Goal: Information Seeking & Learning: Check status

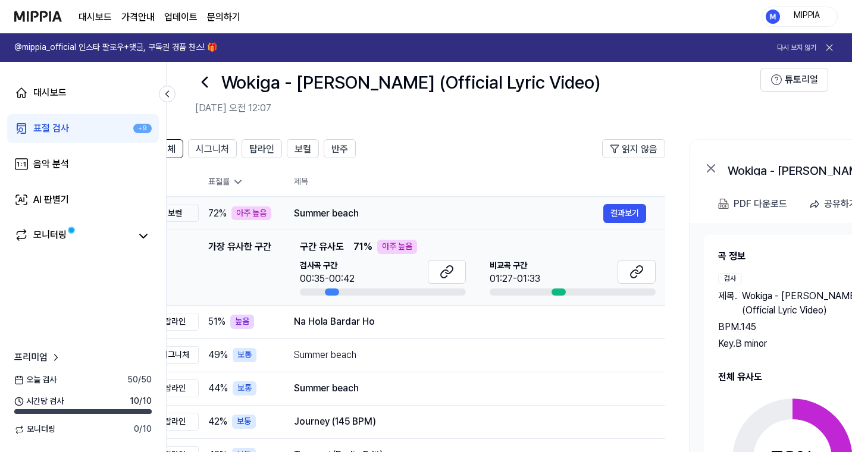
scroll to position [0, 49]
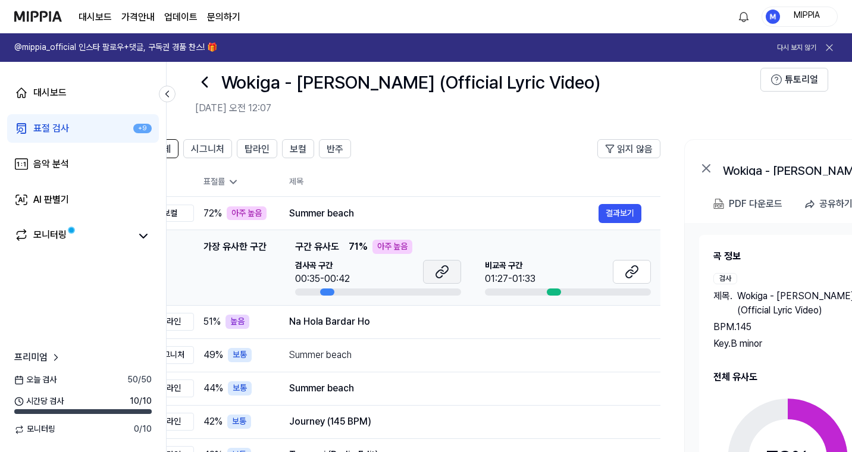
click at [443, 268] on icon at bounding box center [442, 272] width 14 height 14
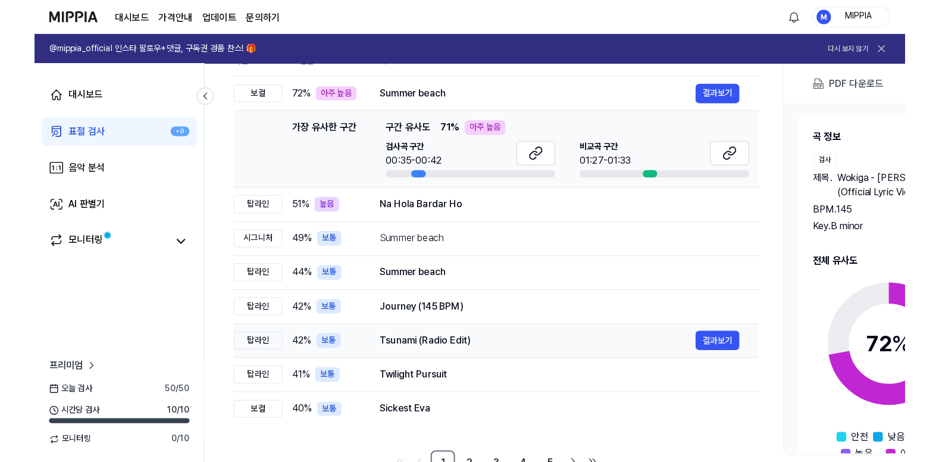
scroll to position [142, 0]
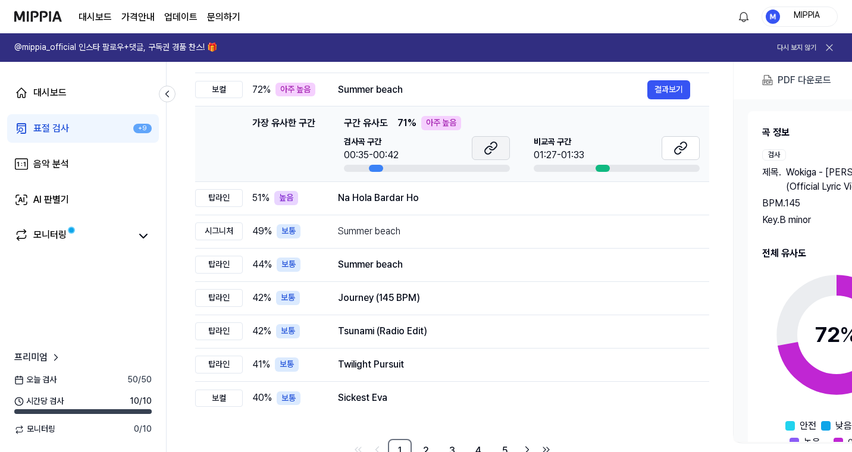
click at [487, 147] on icon at bounding box center [488, 150] width 7 height 8
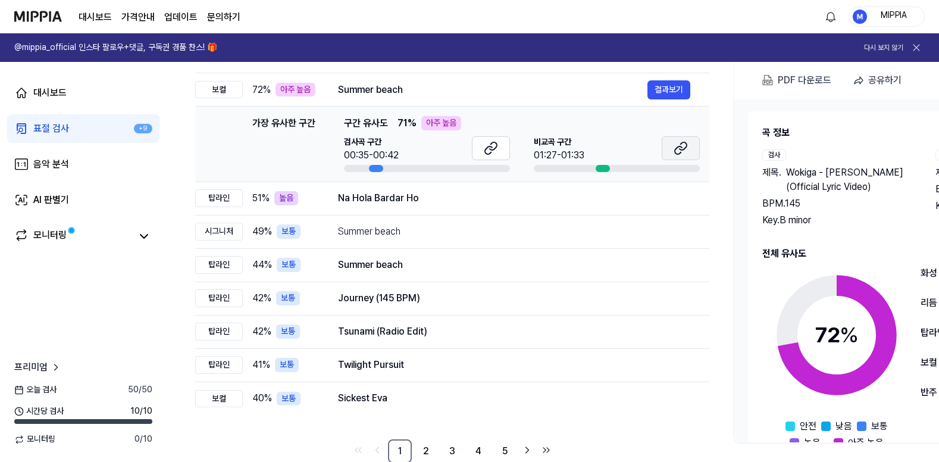
click at [682, 149] on icon at bounding box center [682, 146] width 7 height 8
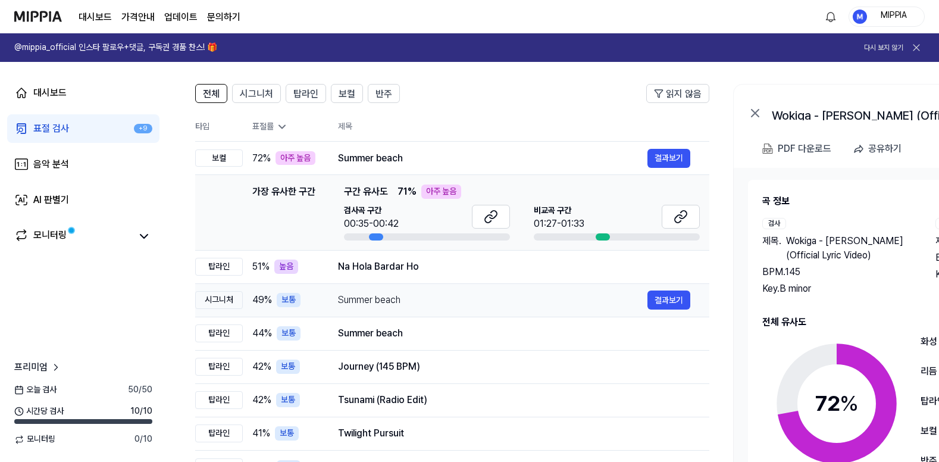
scroll to position [59, 0]
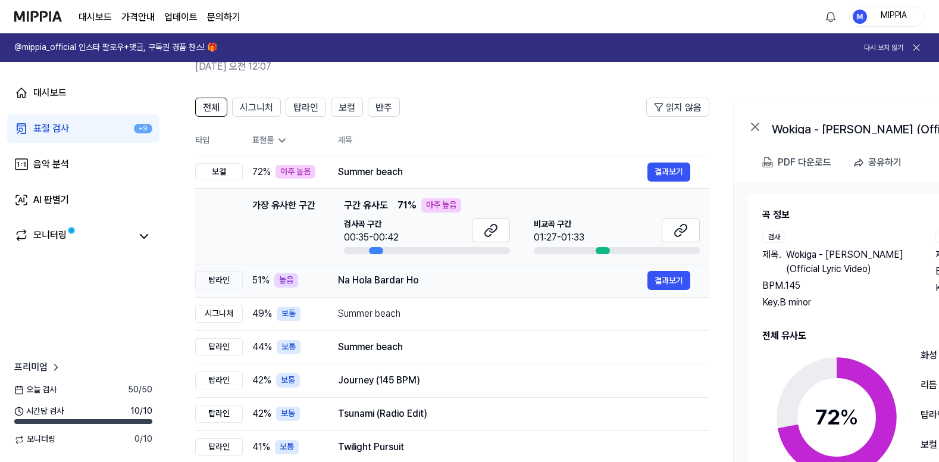
click at [502, 283] on div "Na Hola Bardar Ho" at bounding box center [492, 280] width 309 height 14
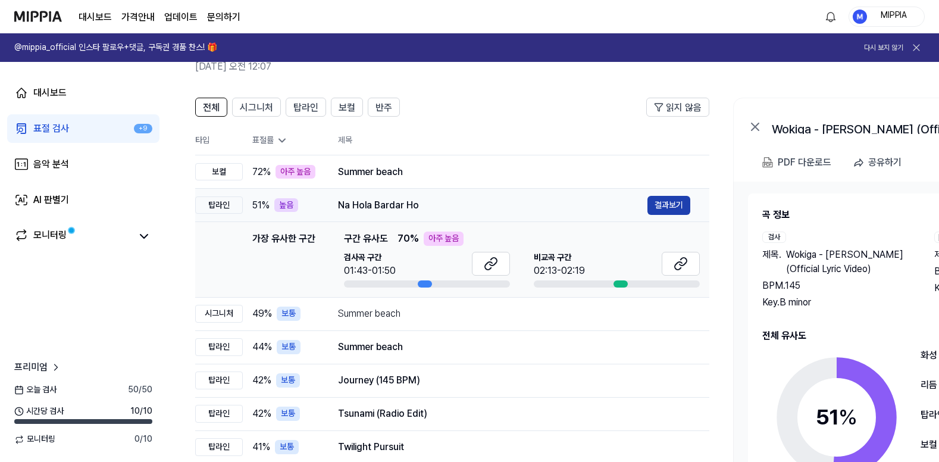
click at [674, 206] on button "결과보기" at bounding box center [668, 205] width 43 height 19
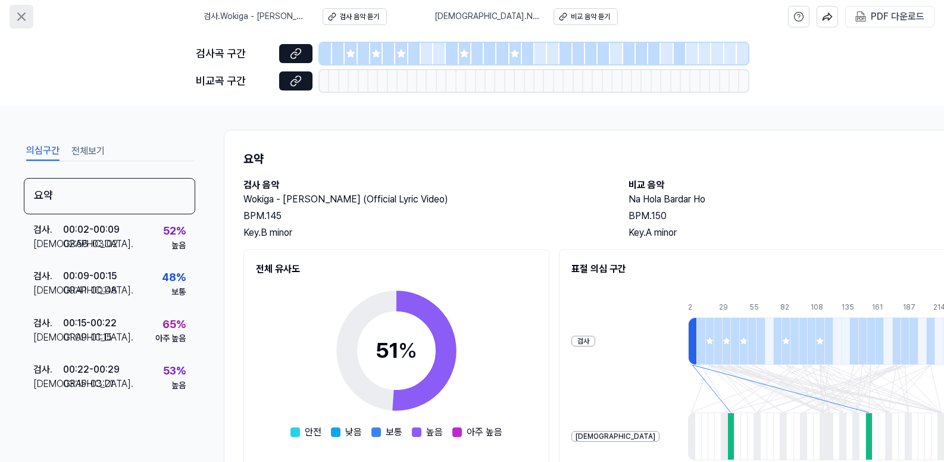
click at [29, 16] on button at bounding box center [22, 17] width 24 height 24
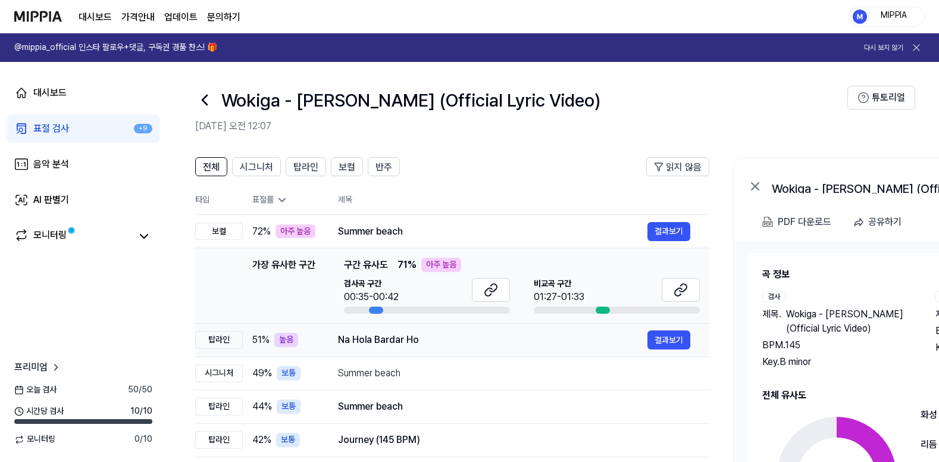
click at [561, 343] on div "Na Hola Bardar Ho" at bounding box center [492, 340] width 309 height 14
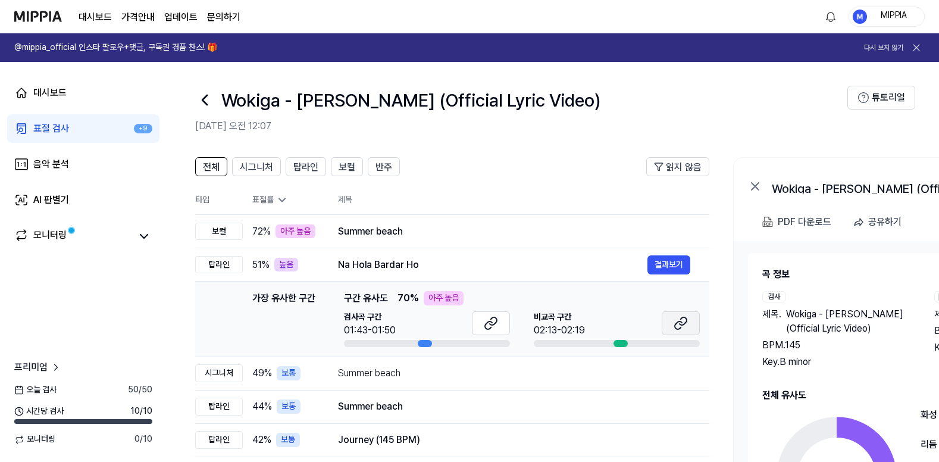
click at [676, 316] on icon at bounding box center [680, 323] width 14 height 14
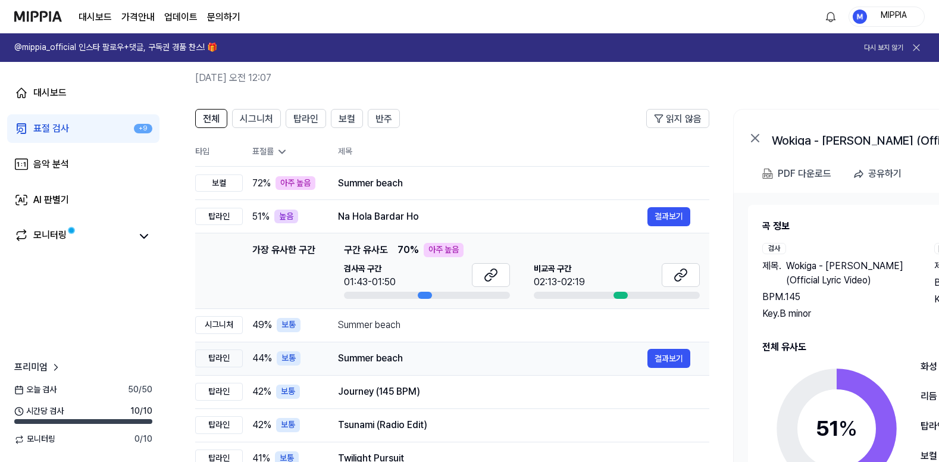
scroll to position [54, 0]
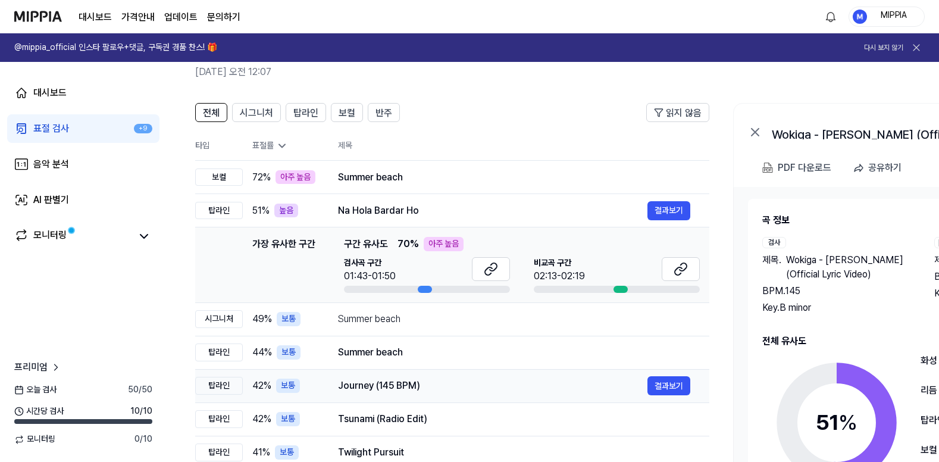
click at [488, 379] on div "Journey (145 BPM)" at bounding box center [492, 385] width 309 height 14
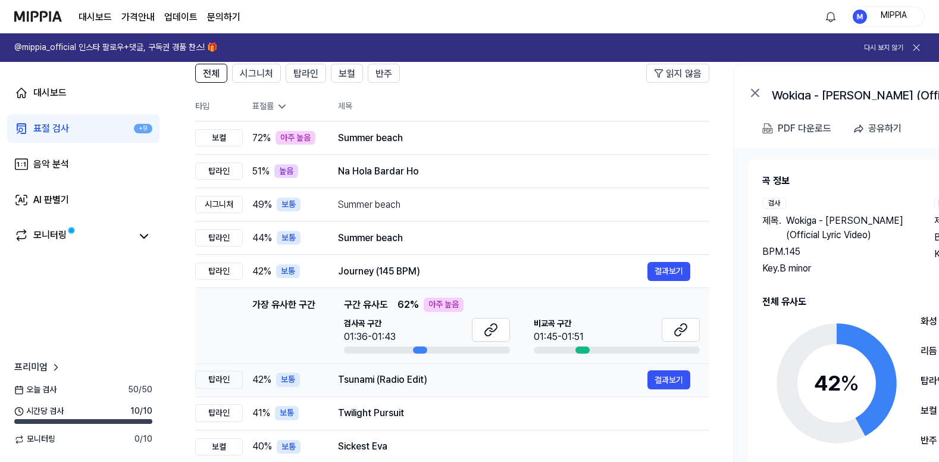
scroll to position [104, 0]
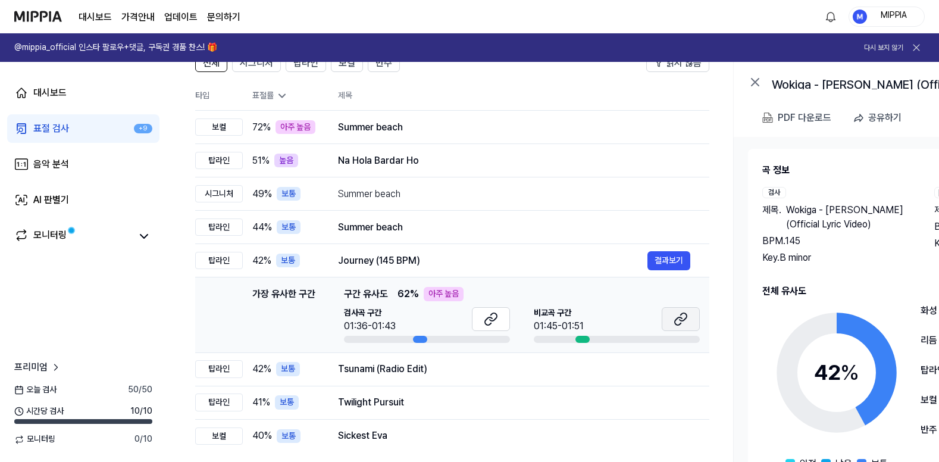
click at [675, 321] on icon at bounding box center [678, 321] width 7 height 8
click at [681, 266] on button "결과보기" at bounding box center [668, 260] width 43 height 19
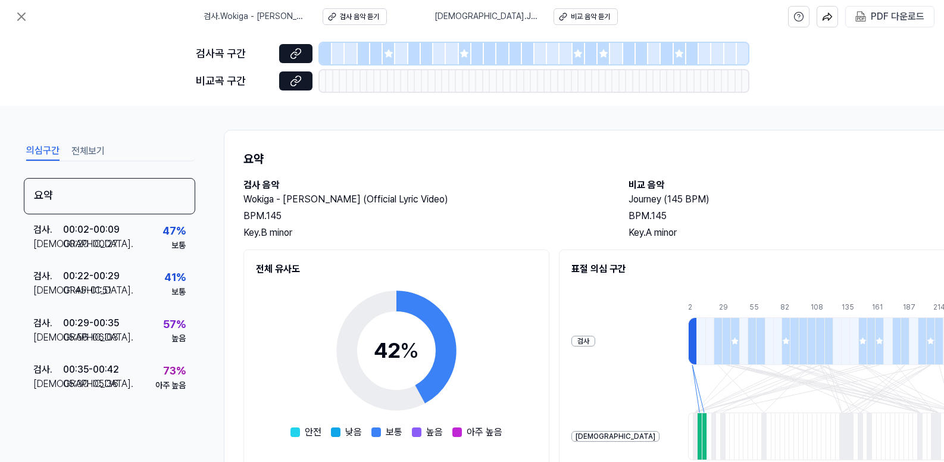
click at [390, 53] on icon at bounding box center [388, 53] width 8 height 8
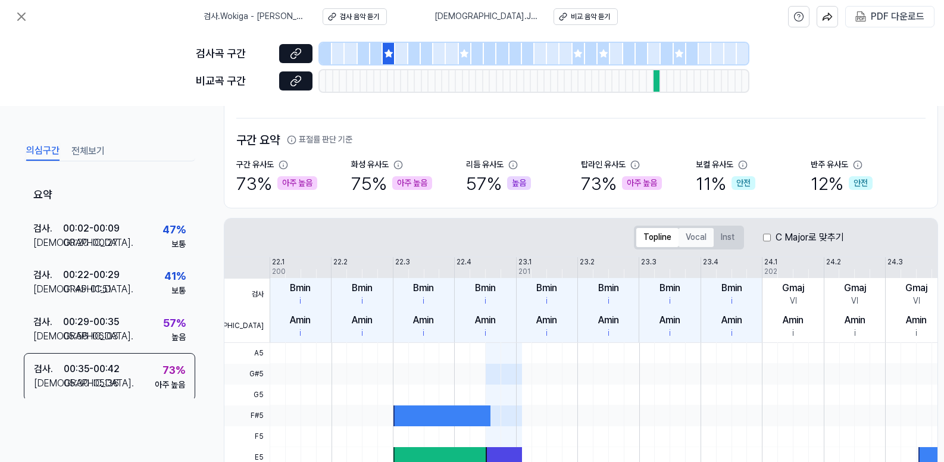
scroll to position [67, 0]
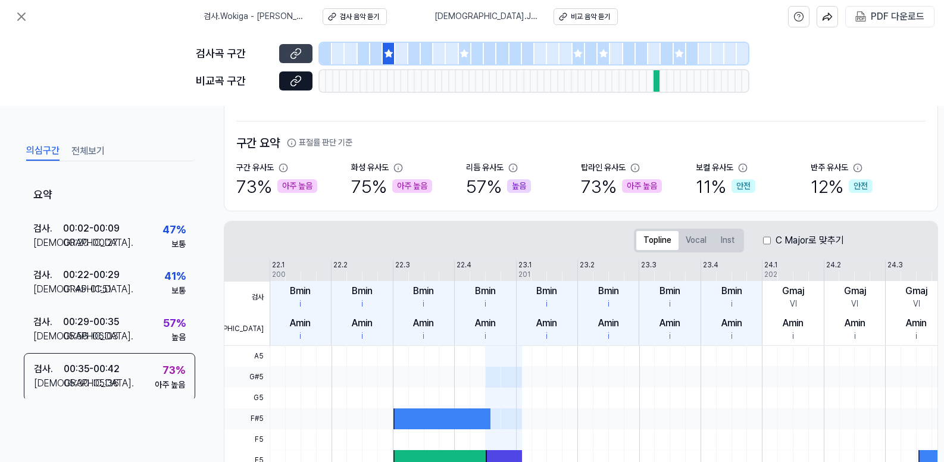
click at [294, 55] on icon at bounding box center [296, 54] width 12 height 12
click at [300, 81] on icon at bounding box center [296, 81] width 12 height 12
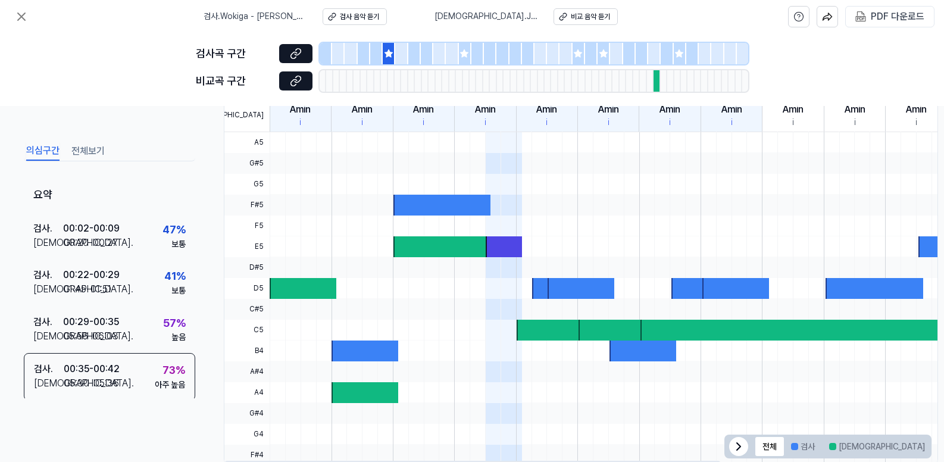
scroll to position [313, 0]
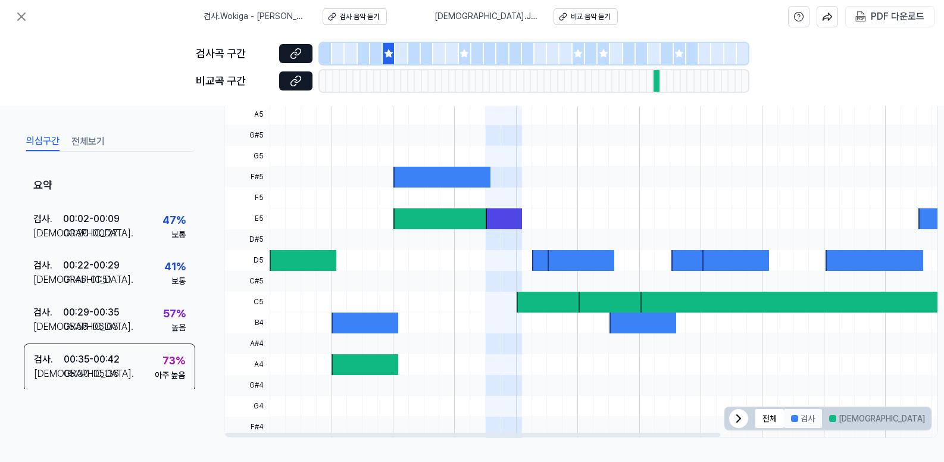
click at [806, 413] on button "검사" at bounding box center [803, 418] width 38 height 19
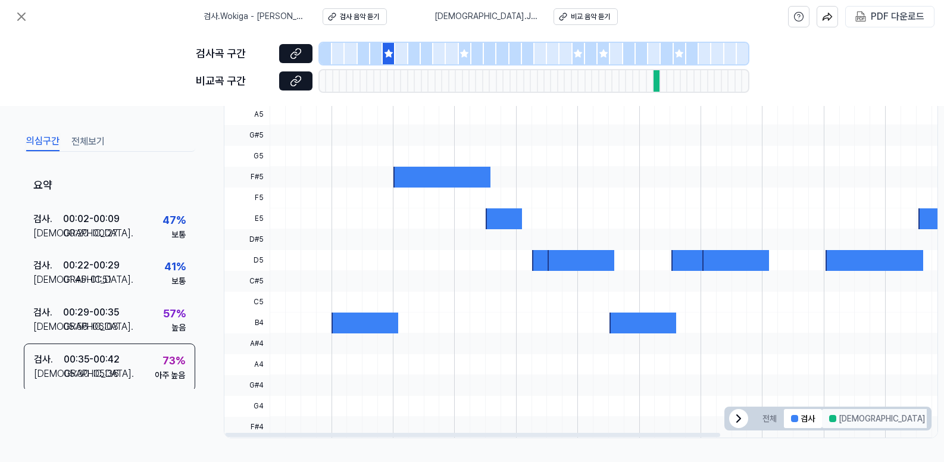
click at [843, 414] on button "[DEMOGRAPHIC_DATA]" at bounding box center [877, 418] width 110 height 19
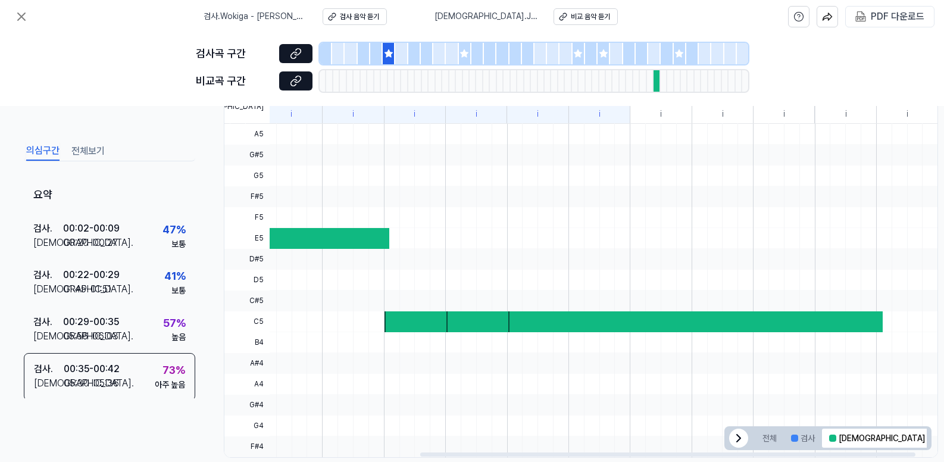
scroll to position [0, 0]
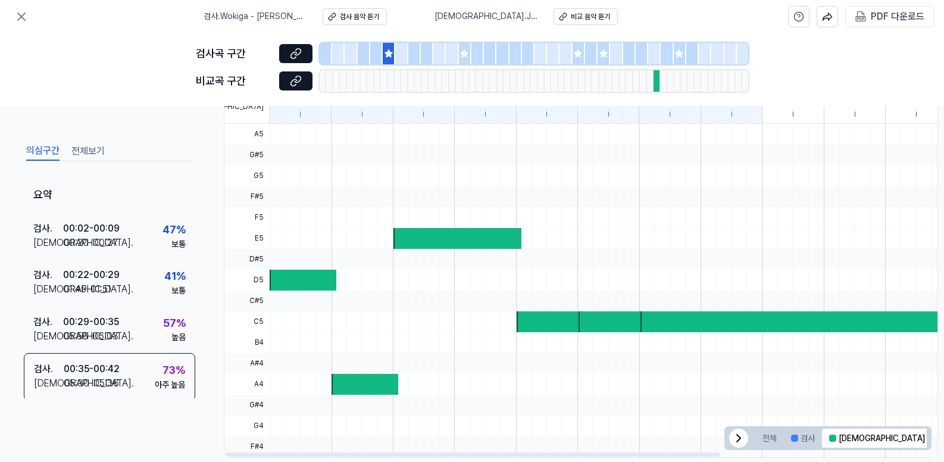
click at [36, 15] on div "검사 . Wokiga - Harapan Kosong (Official Lyric Video) 검사 음악 듣기 비교 . Journey (145 …" at bounding box center [472, 16] width 944 height 33
click at [20, 21] on icon at bounding box center [21, 17] width 14 height 14
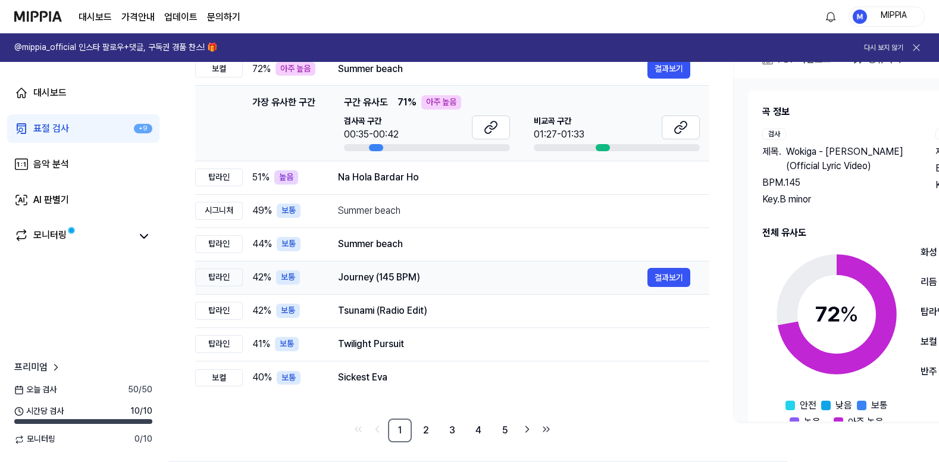
scroll to position [164, 0]
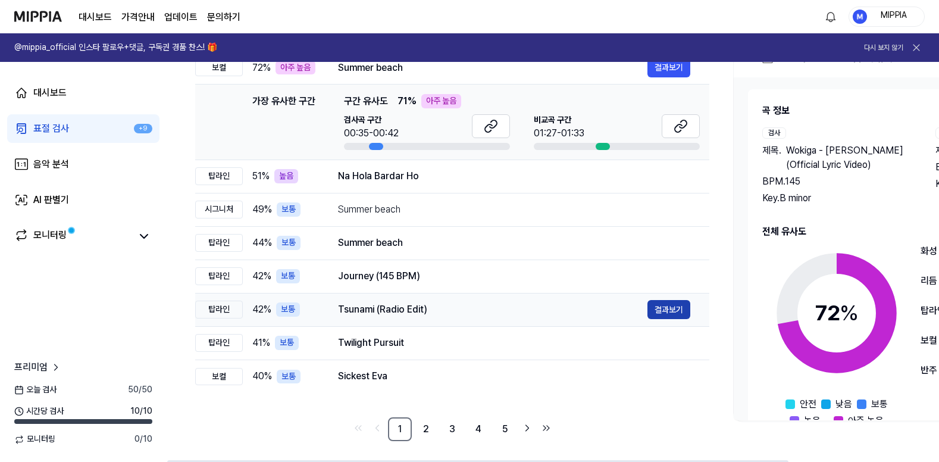
click at [679, 308] on button "결과보기" at bounding box center [668, 309] width 43 height 19
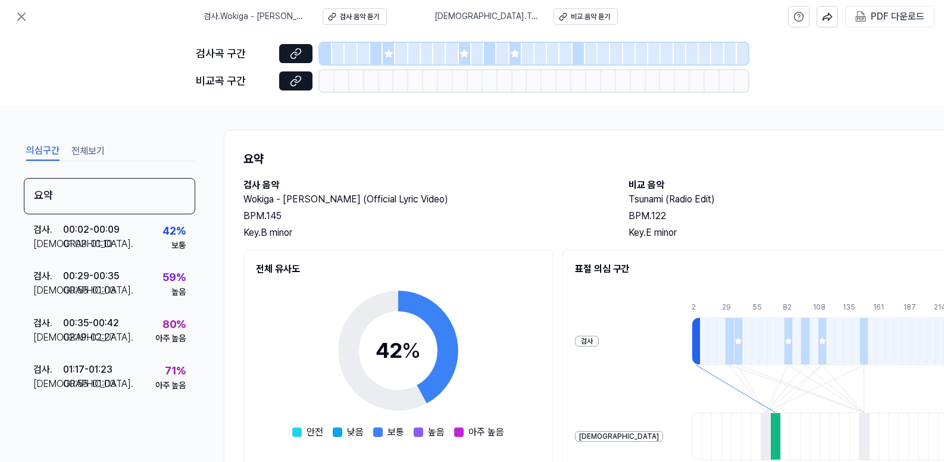
click at [386, 51] on icon at bounding box center [389, 54] width 10 height 10
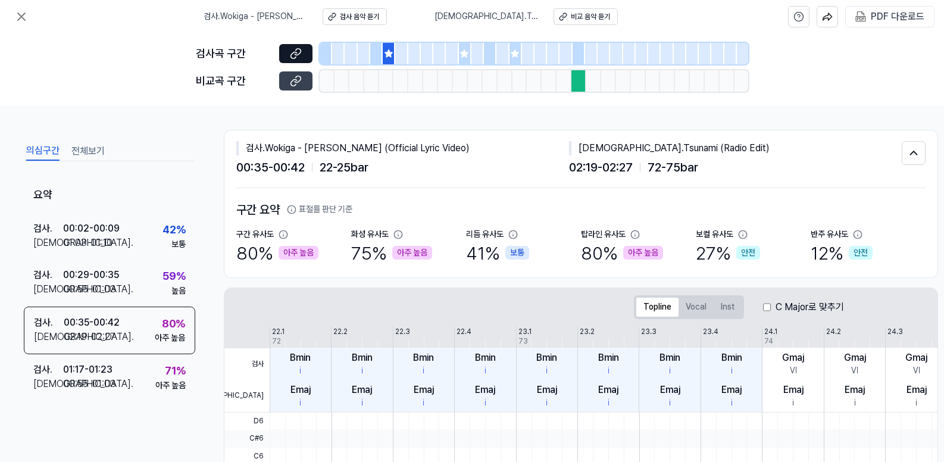
click at [291, 83] on icon at bounding box center [294, 82] width 6 height 7
click at [309, 51] on button at bounding box center [295, 53] width 33 height 19
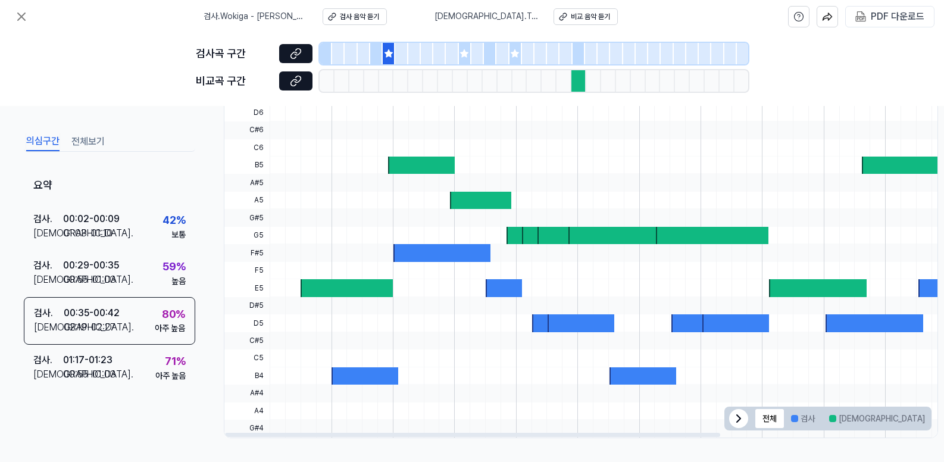
scroll to position [313, 0]
click at [803, 415] on button "검사" at bounding box center [803, 418] width 38 height 19
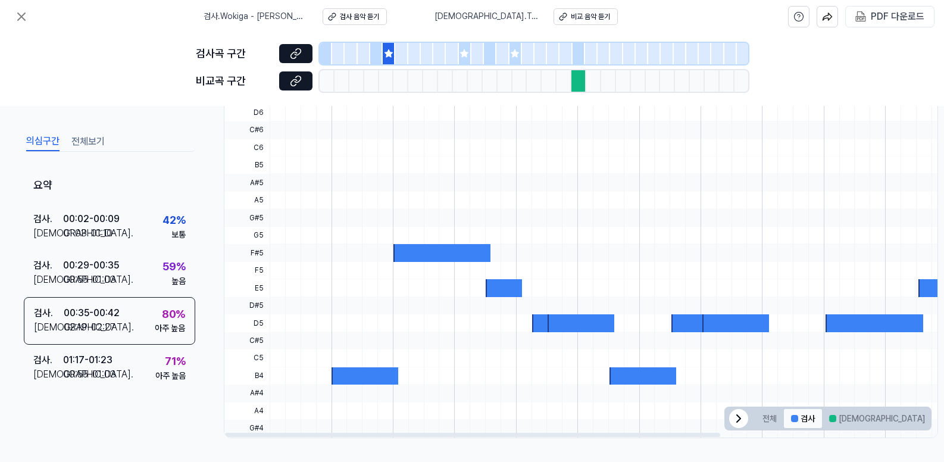
click at [802, 416] on button "검사" at bounding box center [803, 418] width 38 height 19
click at [779, 417] on button "전체" at bounding box center [769, 418] width 29 height 19
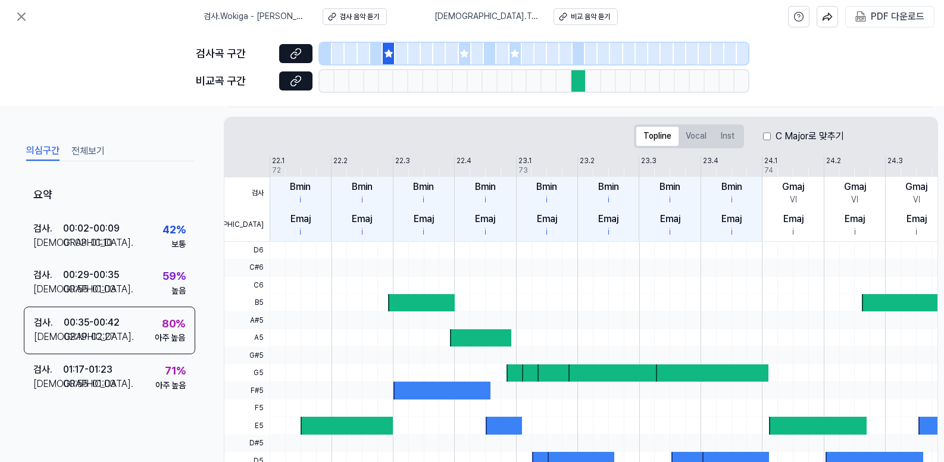
scroll to position [169, 0]
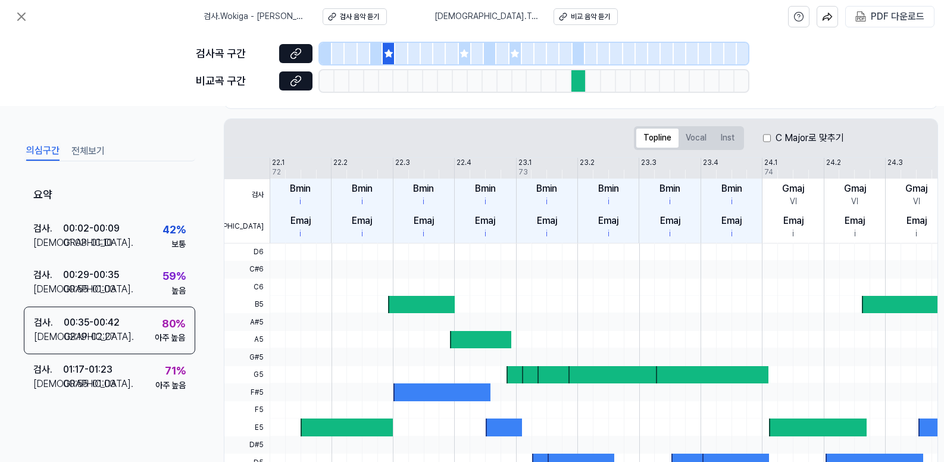
click at [772, 139] on div "C Major로 맞추기" at bounding box center [803, 138] width 81 height 14
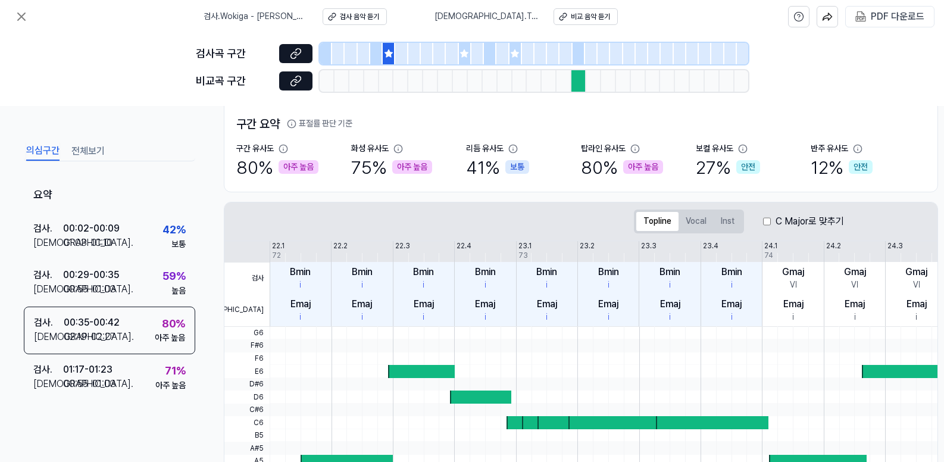
scroll to position [85, 0]
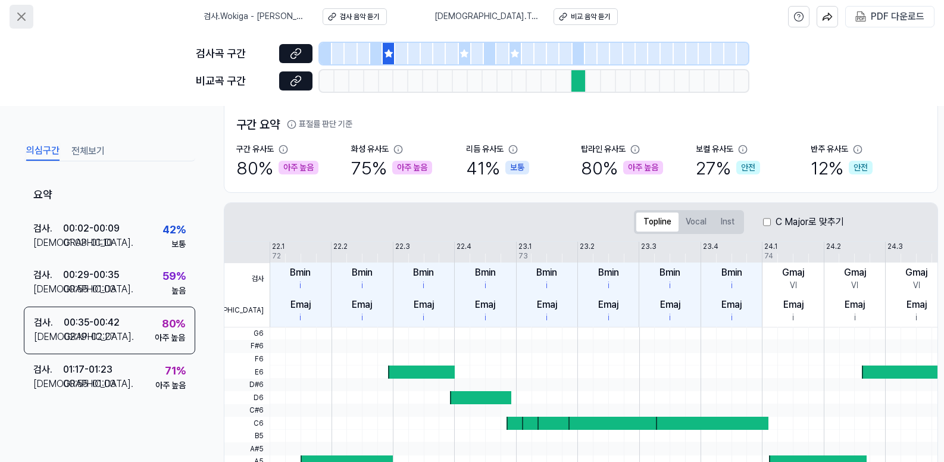
click at [32, 15] on button at bounding box center [22, 17] width 24 height 24
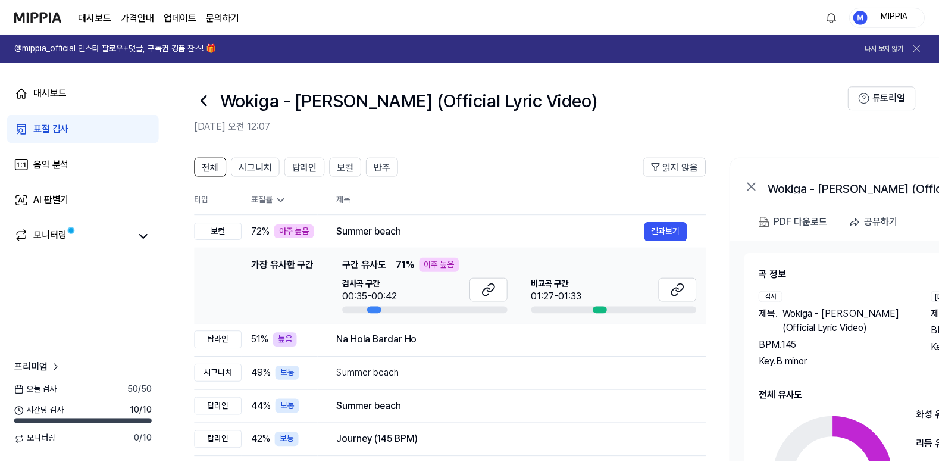
scroll to position [164, 0]
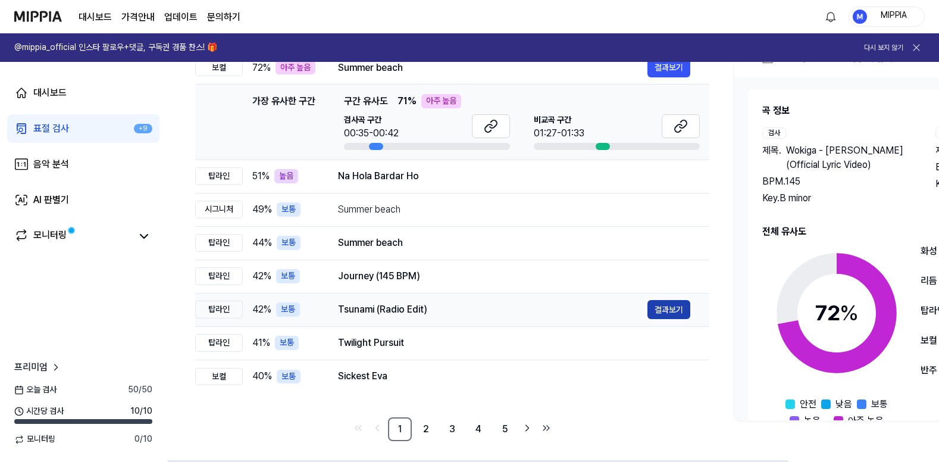
click at [669, 310] on button "결과보기" at bounding box center [668, 309] width 43 height 19
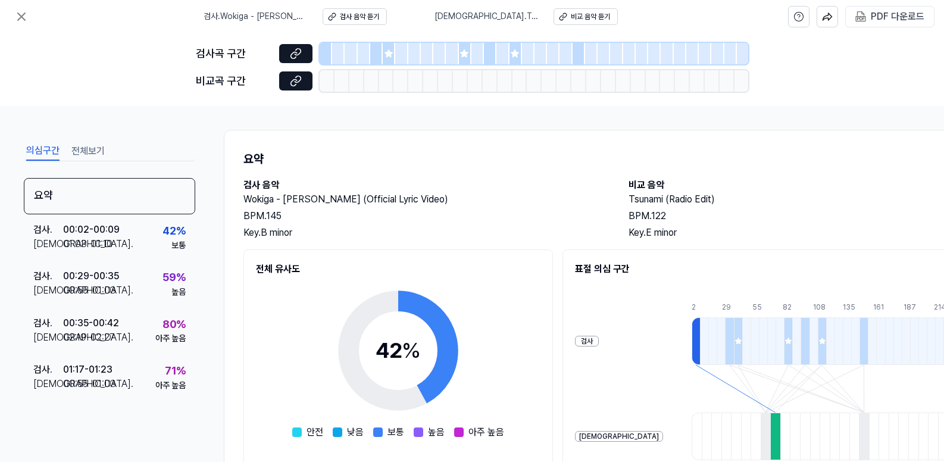
click at [395, 61] on div at bounding box center [401, 53] width 12 height 21
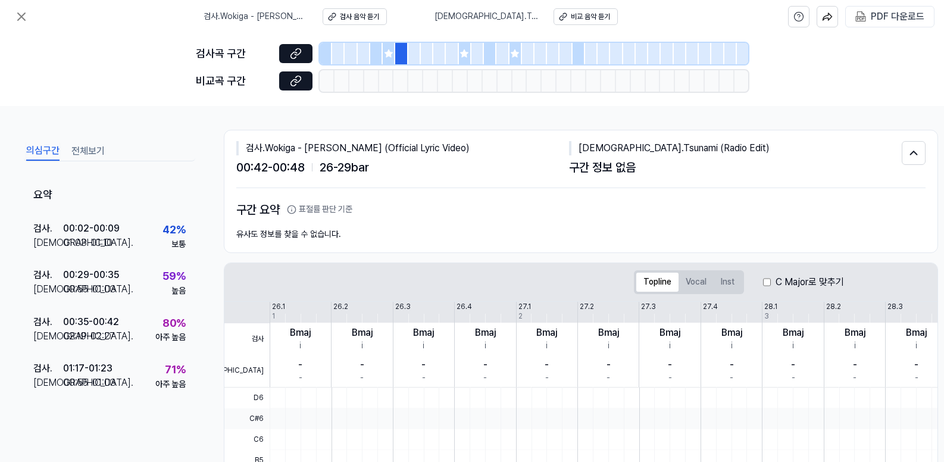
click at [389, 59] on div at bounding box center [389, 53] width 12 height 21
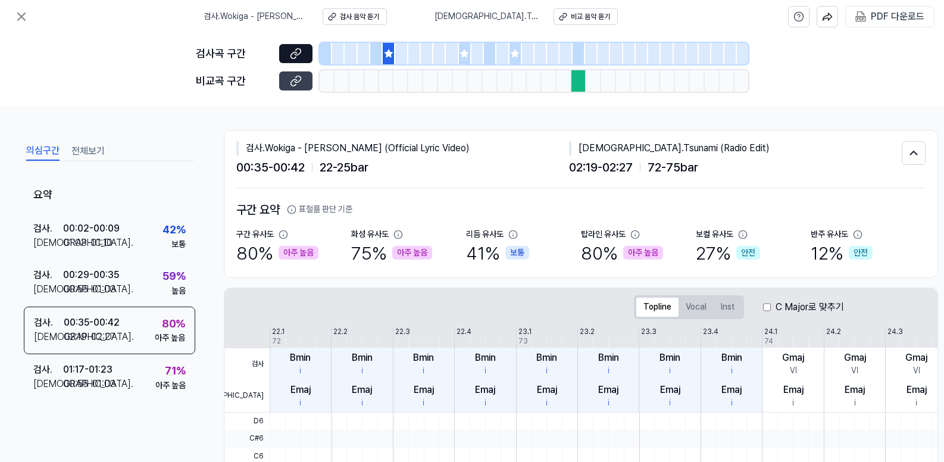
click at [292, 85] on icon at bounding box center [294, 82] width 6 height 7
click at [30, 14] on button at bounding box center [22, 17] width 24 height 24
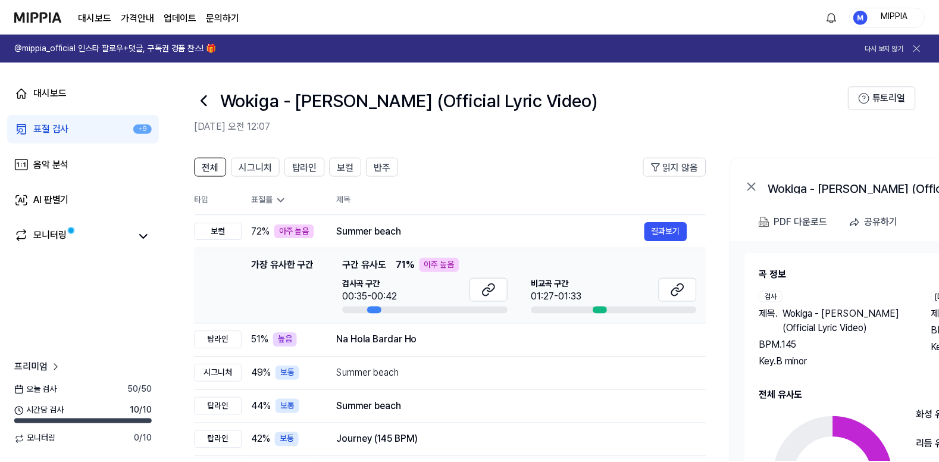
scroll to position [164, 0]
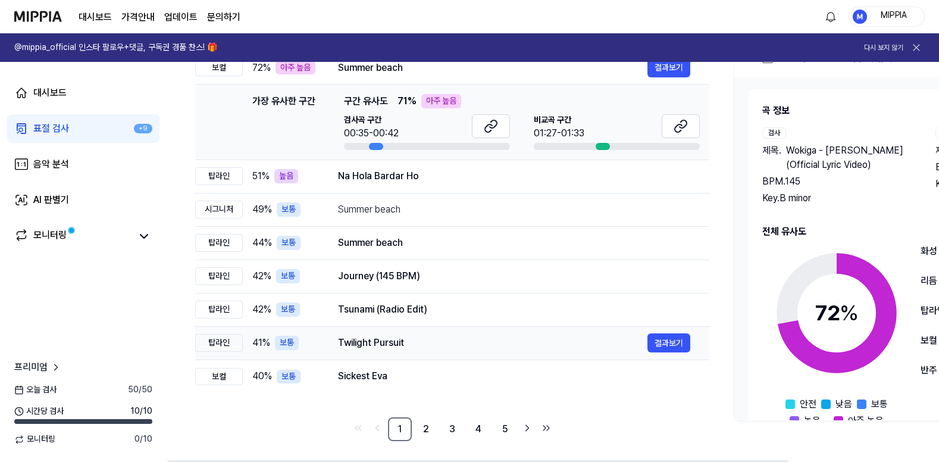
click at [487, 346] on div "Twilight Pursuit" at bounding box center [492, 343] width 309 height 14
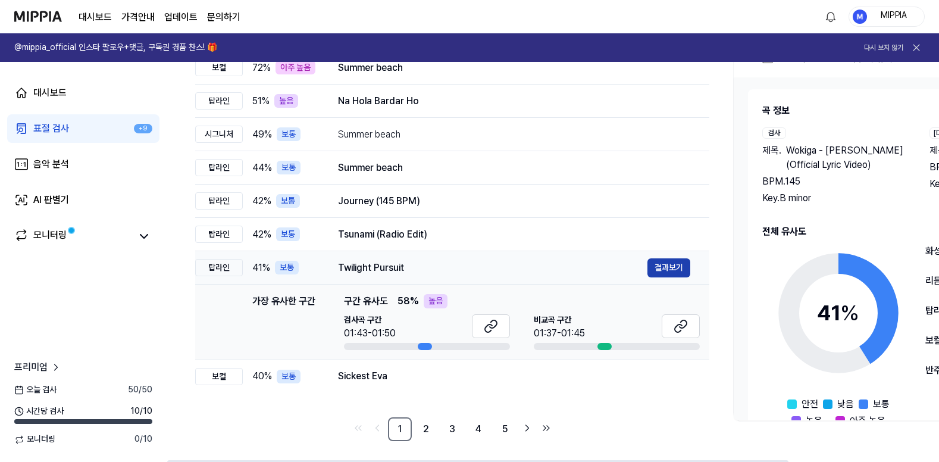
click at [667, 268] on button "결과보기" at bounding box center [668, 267] width 43 height 19
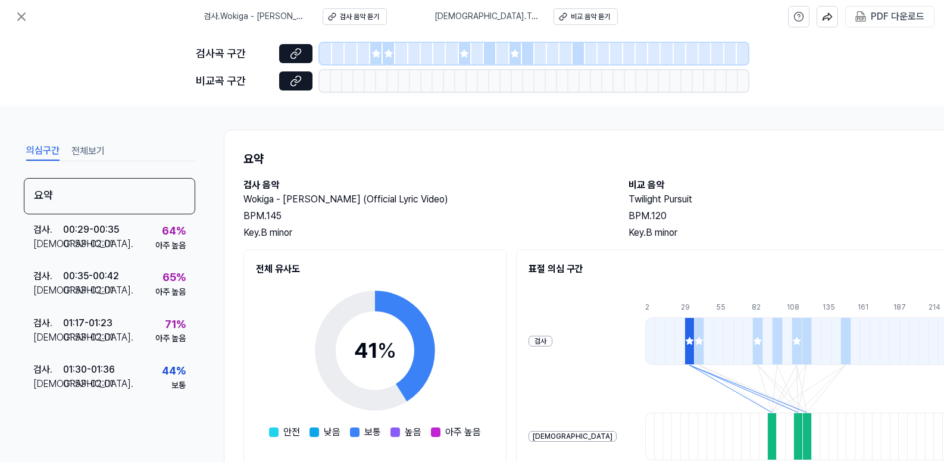
click at [375, 61] on div at bounding box center [376, 53] width 12 height 21
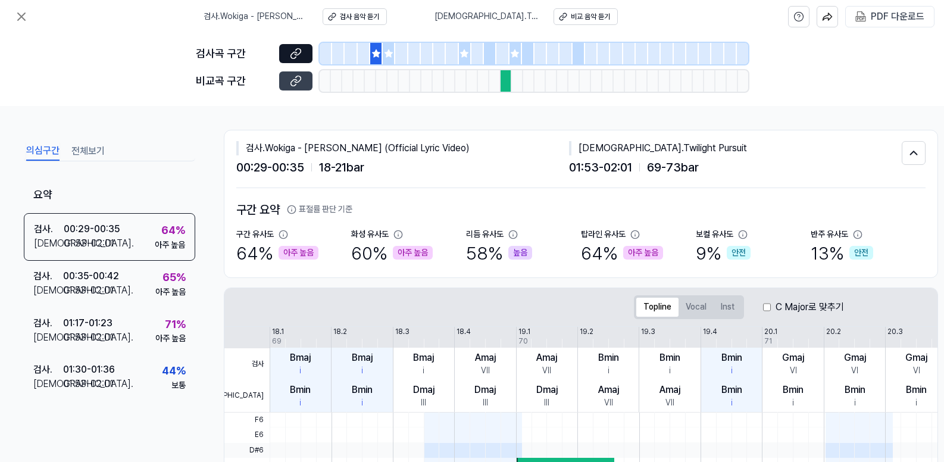
click at [309, 76] on button at bounding box center [295, 80] width 33 height 19
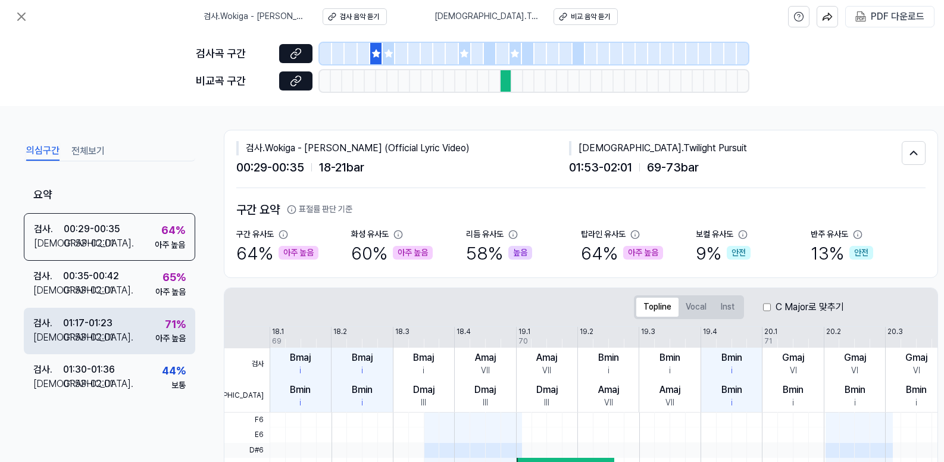
click at [127, 324] on div "검사 . 01:17 - 01:23 비교 . 01:53 - 02:01 71 % 아주 높음" at bounding box center [109, 331] width 171 height 46
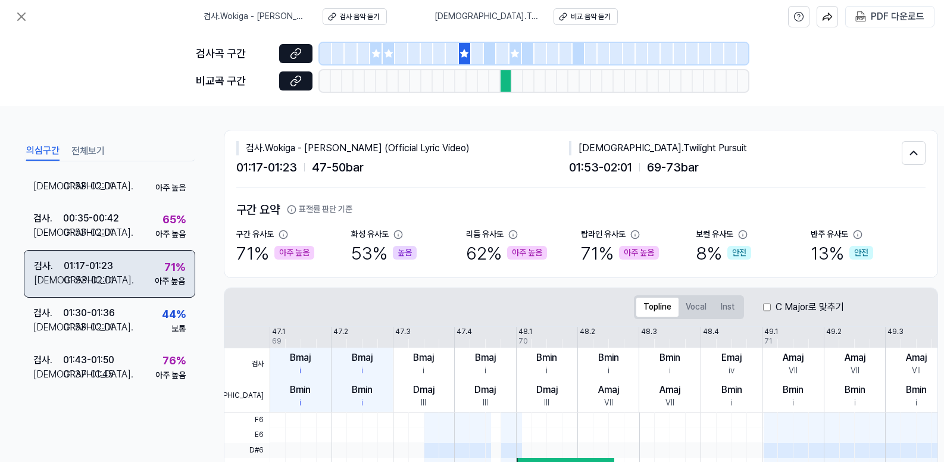
scroll to position [148, 0]
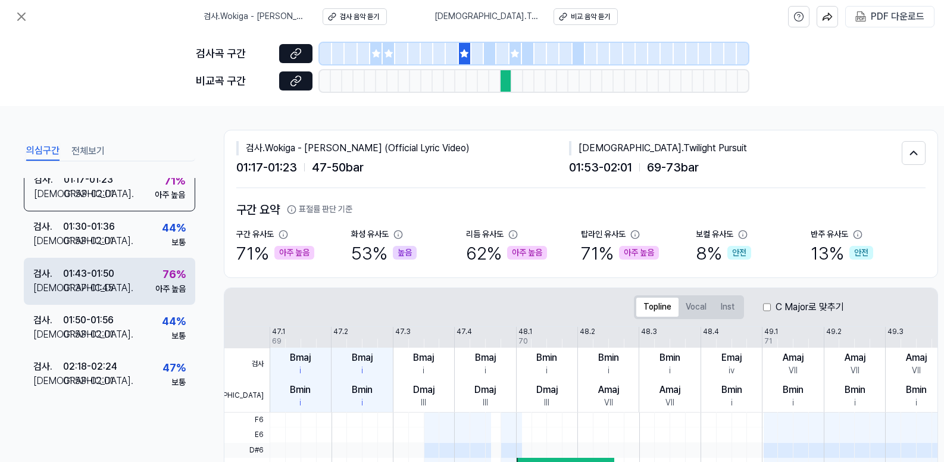
click at [155, 277] on div "76 % 아주 높음" at bounding box center [170, 280] width 30 height 29
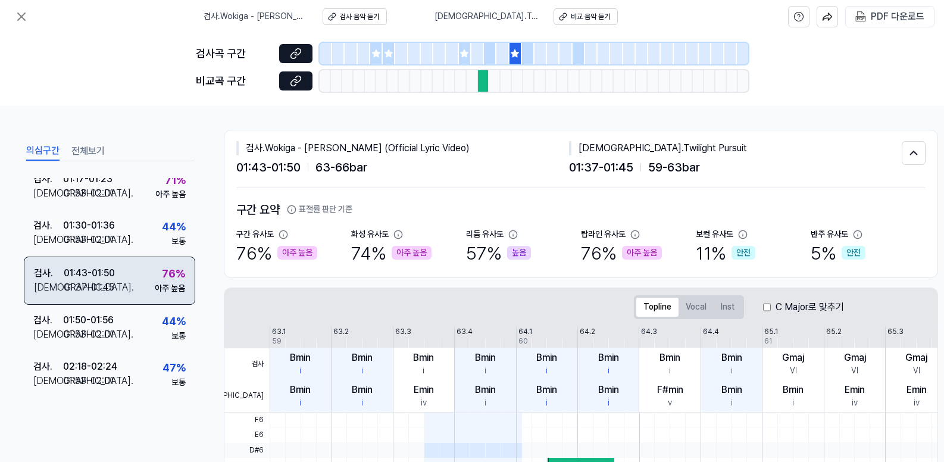
scroll to position [147, 0]
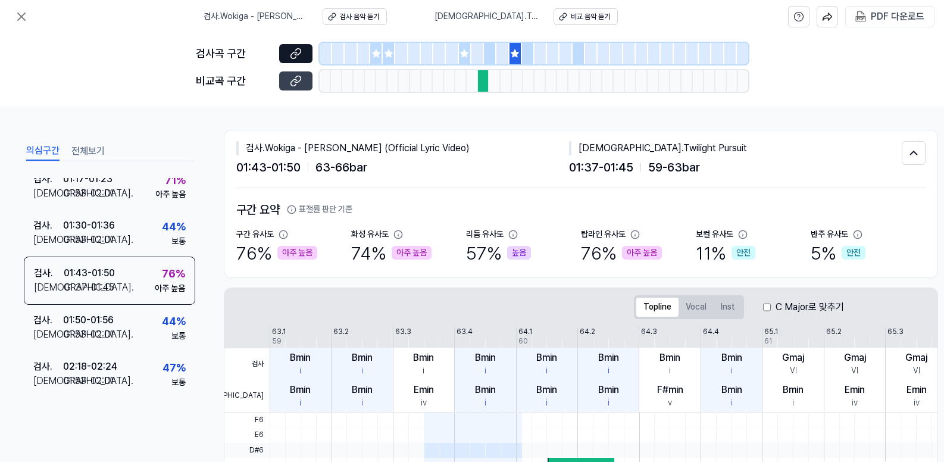
click at [298, 78] on icon at bounding box center [296, 81] width 12 height 12
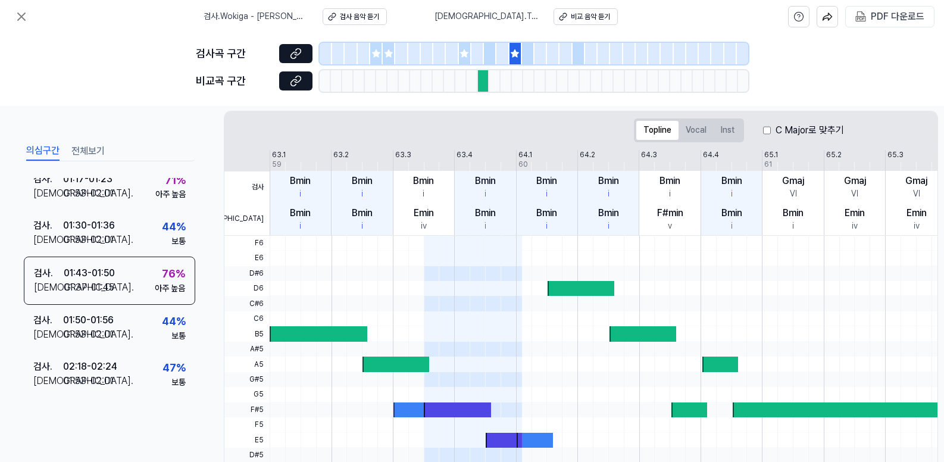
scroll to position [167, 0]
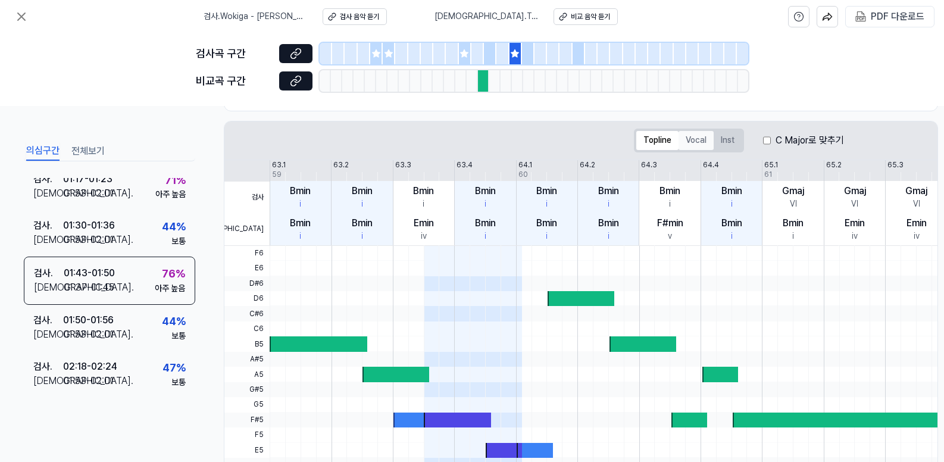
click at [705, 143] on button "Vocal" at bounding box center [695, 140] width 35 height 19
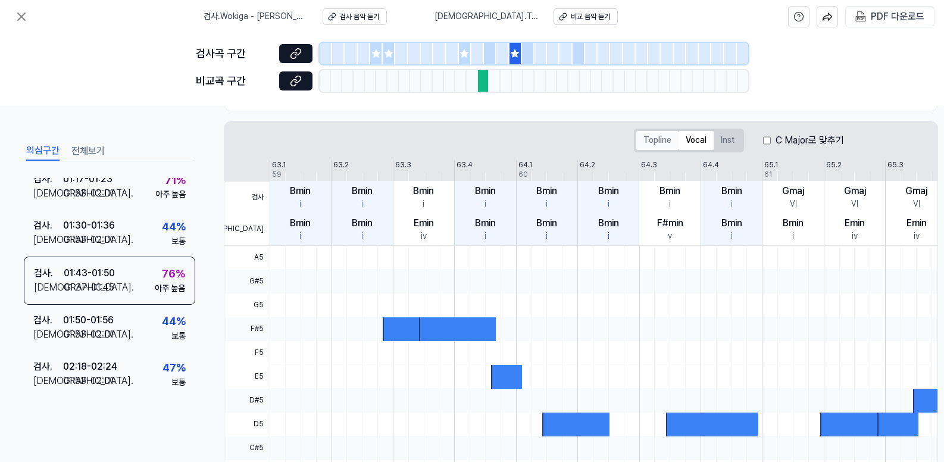
click at [675, 139] on button "Topline" at bounding box center [657, 140] width 42 height 19
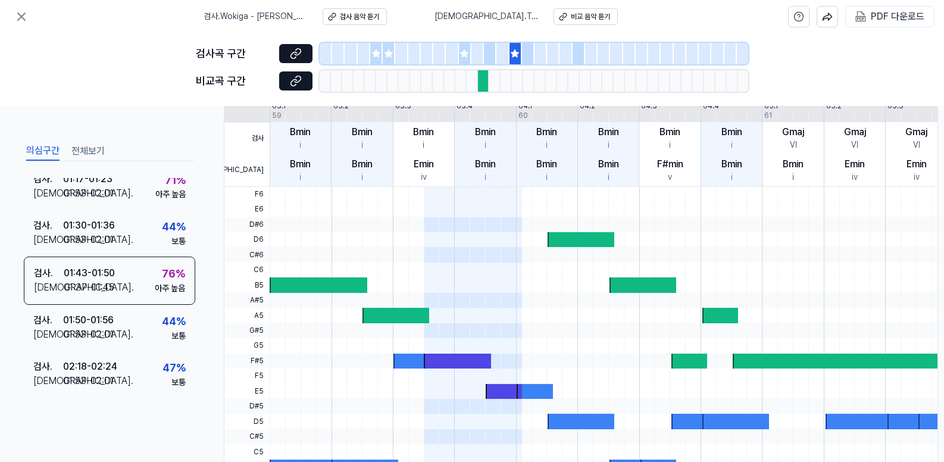
scroll to position [192, 0]
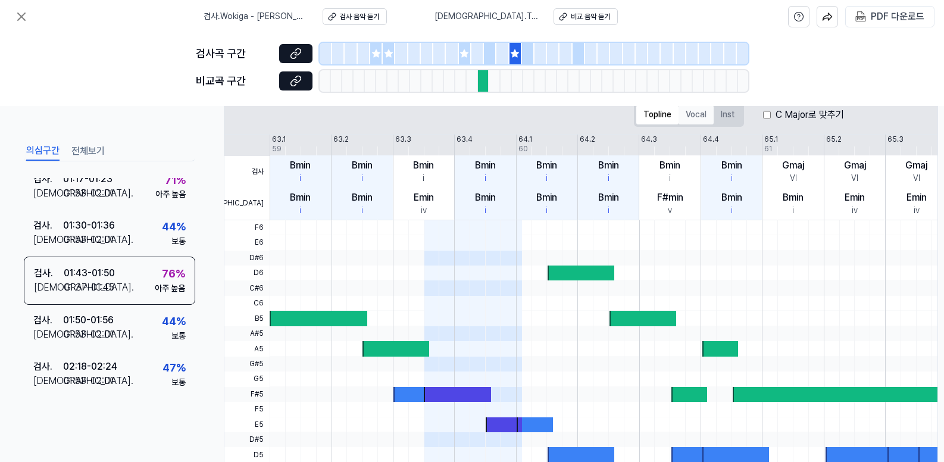
click at [688, 115] on button "Vocal" at bounding box center [695, 114] width 35 height 19
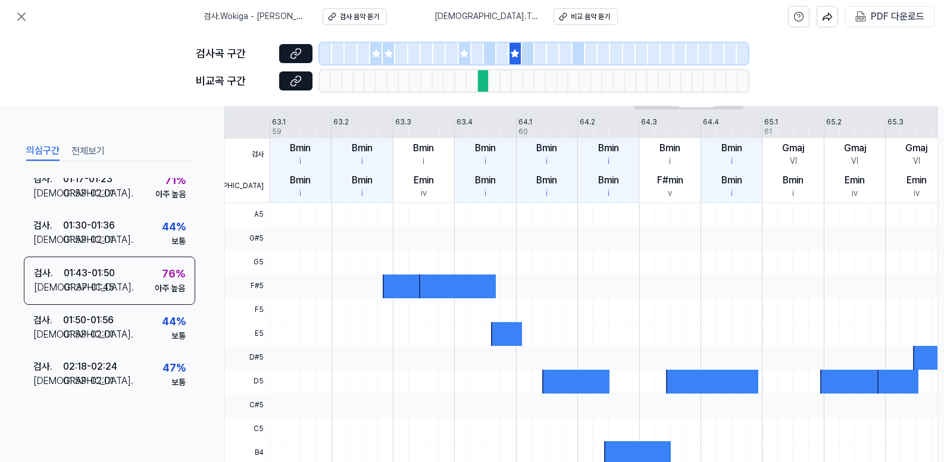
scroll to position [131, 0]
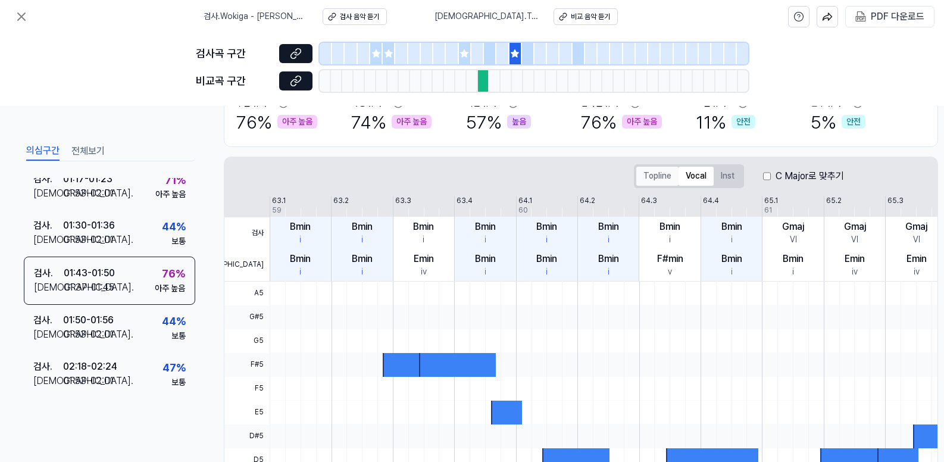
click at [668, 177] on button "Topline" at bounding box center [657, 176] width 42 height 19
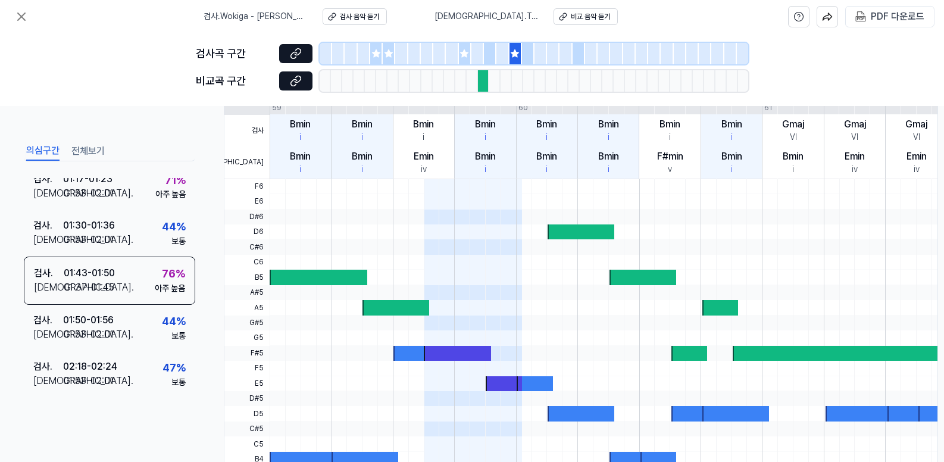
scroll to position [313, 0]
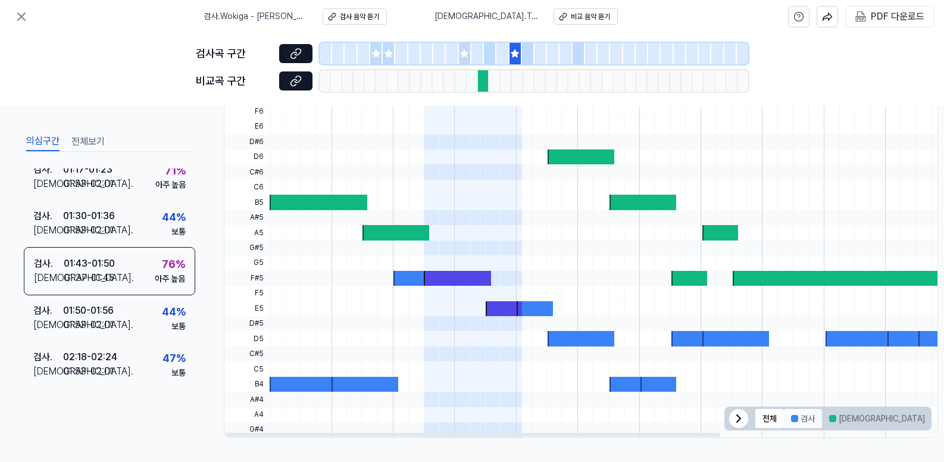
click at [800, 412] on button "검사" at bounding box center [803, 418] width 38 height 19
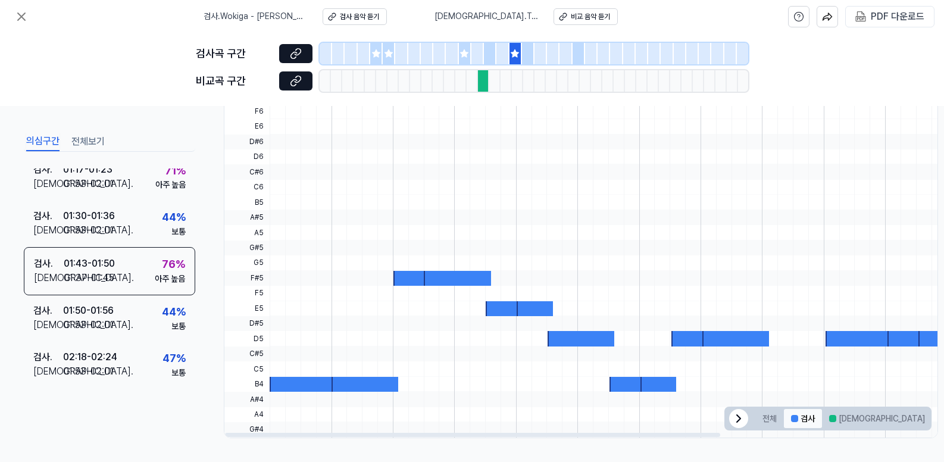
click at [801, 413] on button "검사" at bounding box center [803, 418] width 38 height 19
click at [836, 415] on div at bounding box center [832, 418] width 7 height 7
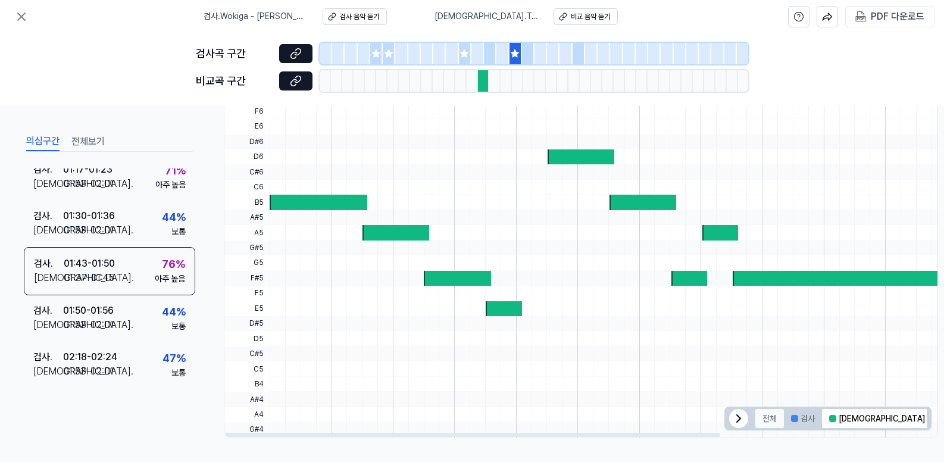
click at [776, 415] on button "전체" at bounding box center [769, 418] width 29 height 19
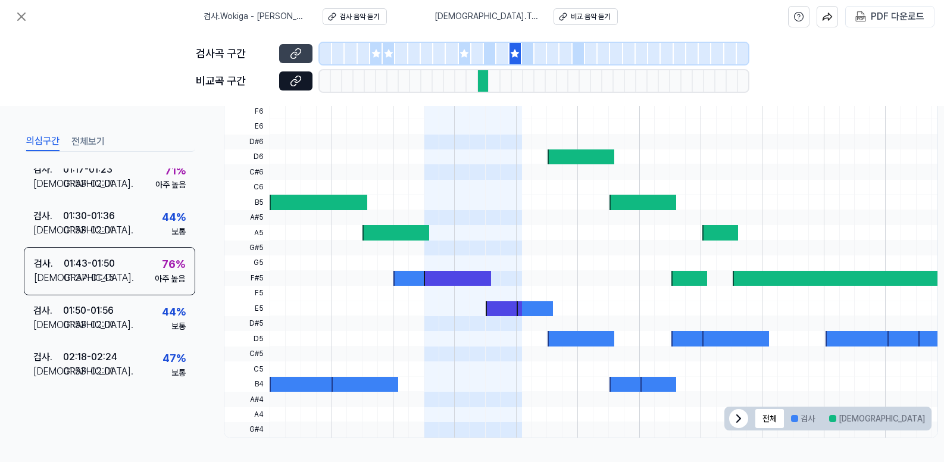
click at [306, 55] on button at bounding box center [295, 53] width 33 height 19
click at [297, 86] on icon at bounding box center [296, 81] width 12 height 12
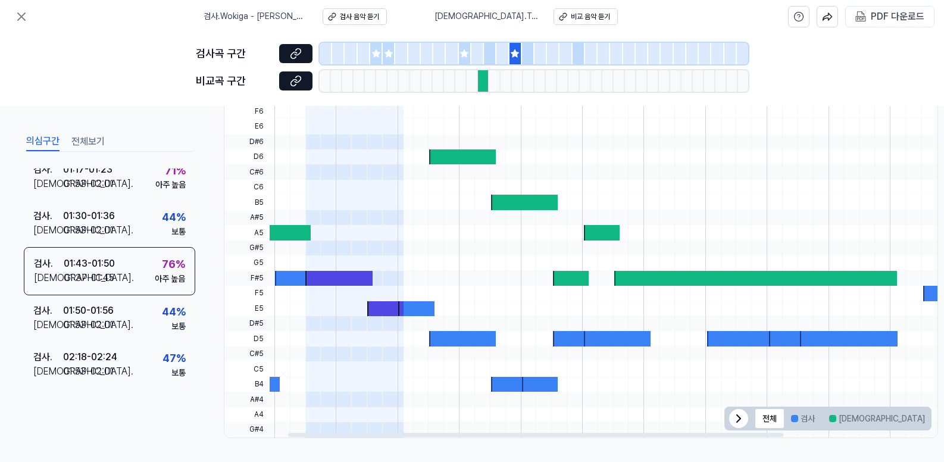
scroll to position [0, 0]
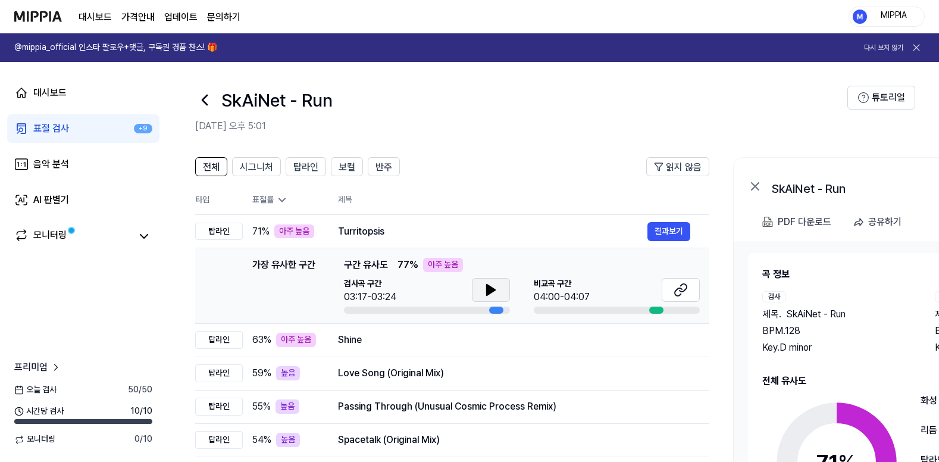
click at [501, 294] on button at bounding box center [491, 290] width 38 height 24
click at [492, 290] on icon at bounding box center [493, 290] width 2 height 10
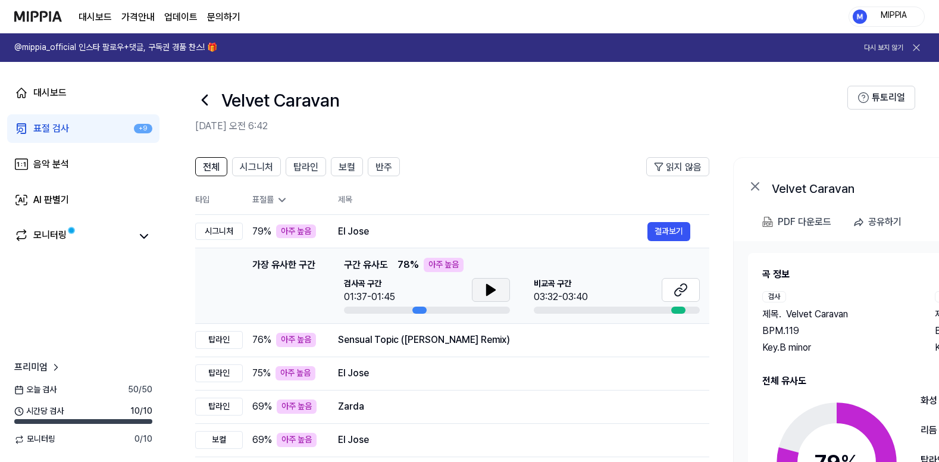
click at [496, 289] on icon at bounding box center [491, 290] width 14 height 14
click at [493, 292] on icon at bounding box center [493, 290] width 2 height 10
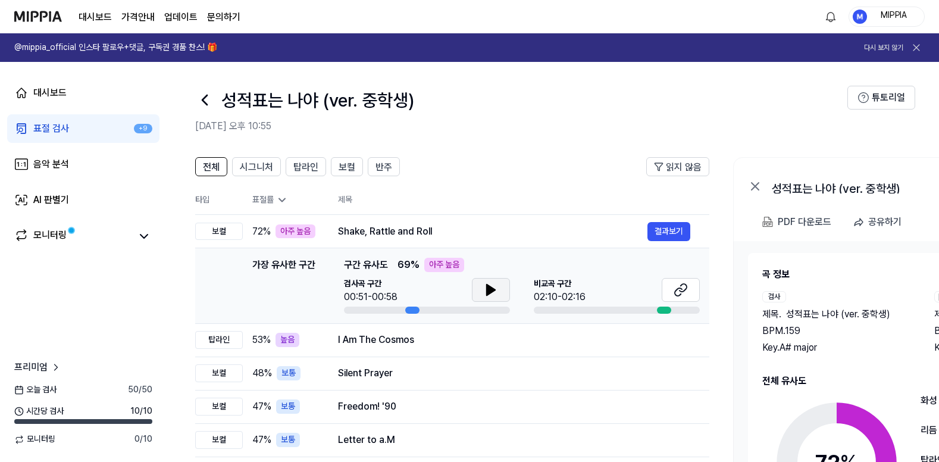
click at [499, 290] on button at bounding box center [491, 290] width 38 height 24
click at [495, 293] on icon at bounding box center [491, 290] width 14 height 14
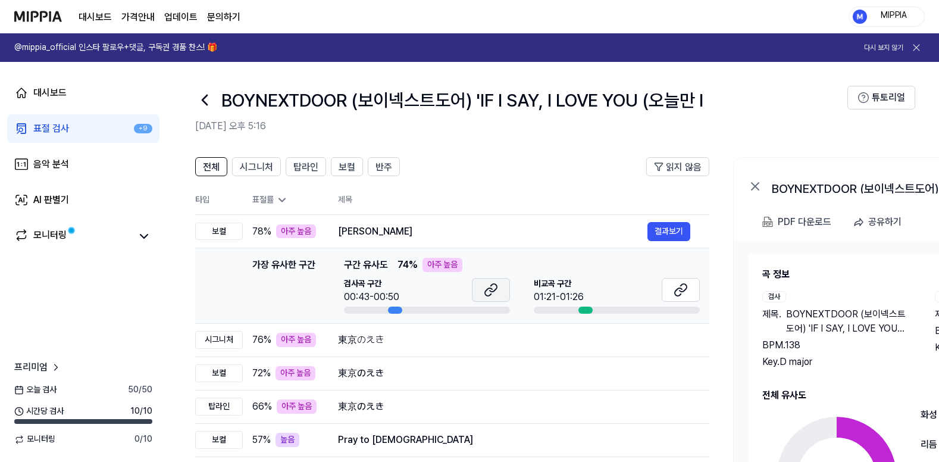
click at [497, 292] on icon at bounding box center [491, 290] width 14 height 14
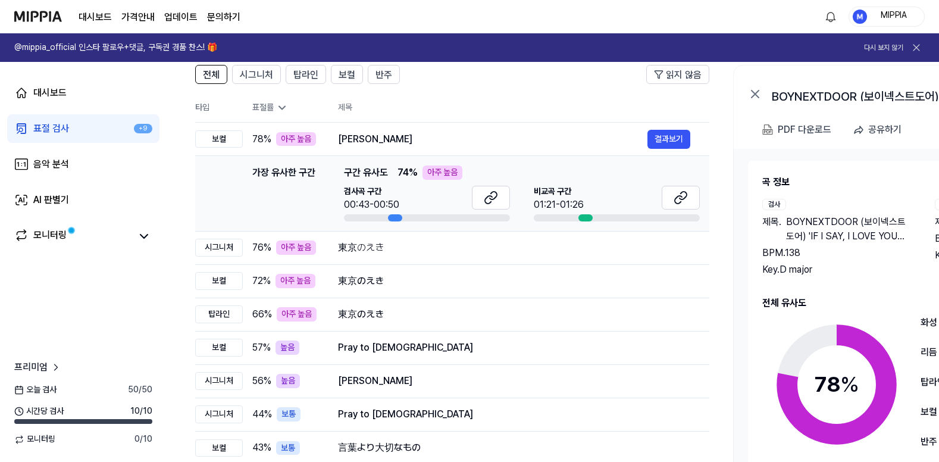
scroll to position [101, 0]
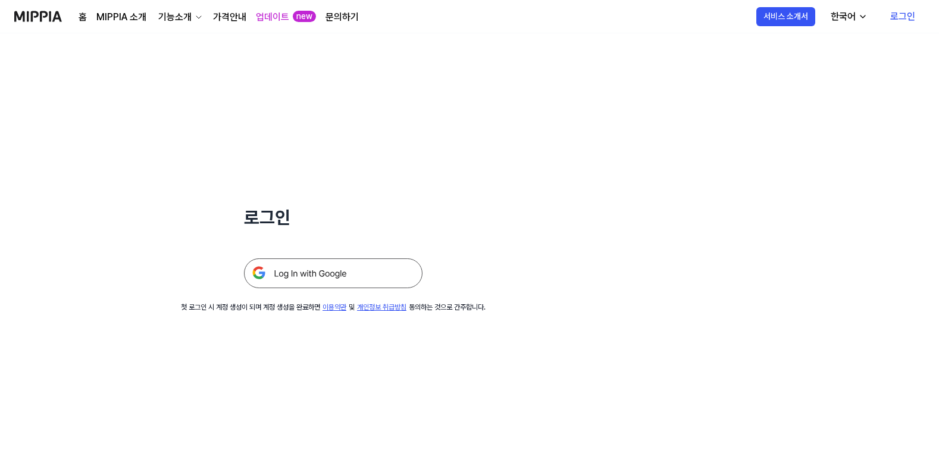
click at [377, 270] on img at bounding box center [333, 273] width 178 height 30
